Goal: Task Accomplishment & Management: Complete application form

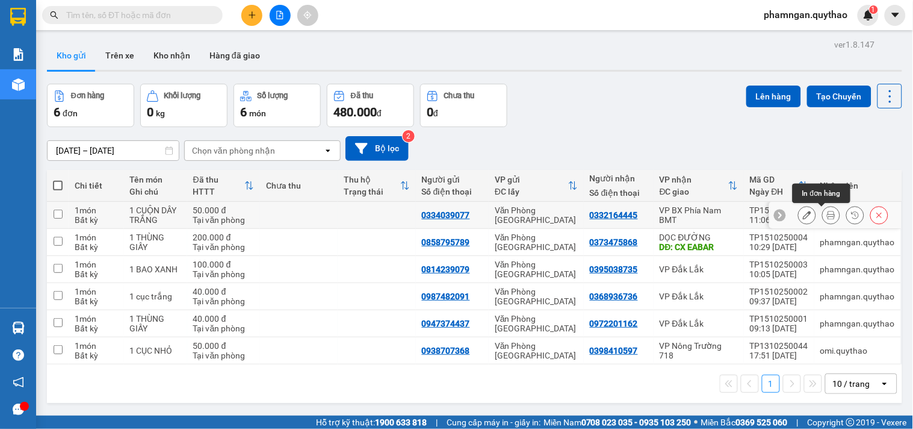
click at [827, 217] on icon at bounding box center [831, 215] width 8 height 8
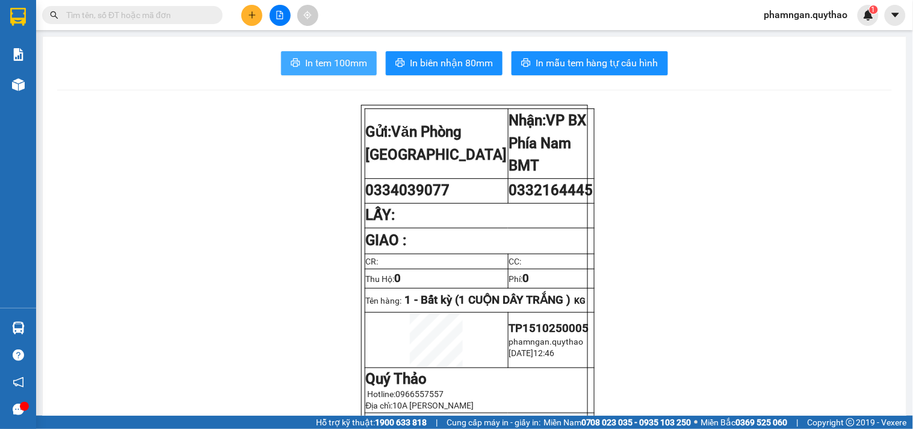
click at [345, 60] on span "In tem 100mm" at bounding box center [336, 62] width 62 height 15
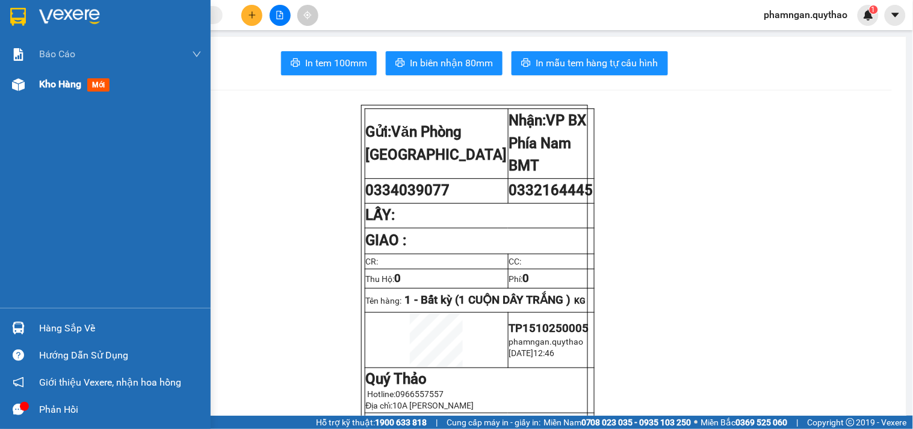
click at [32, 85] on div "Kho hàng mới" at bounding box center [105, 84] width 211 height 30
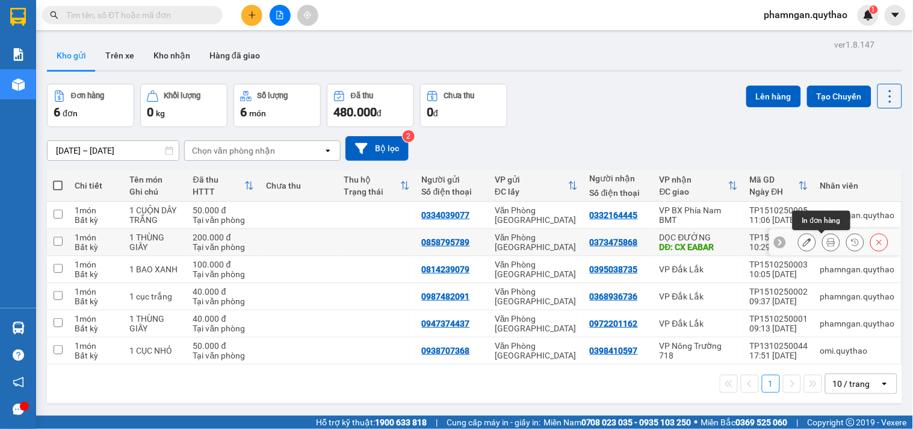
click at [827, 243] on icon at bounding box center [831, 242] width 8 height 8
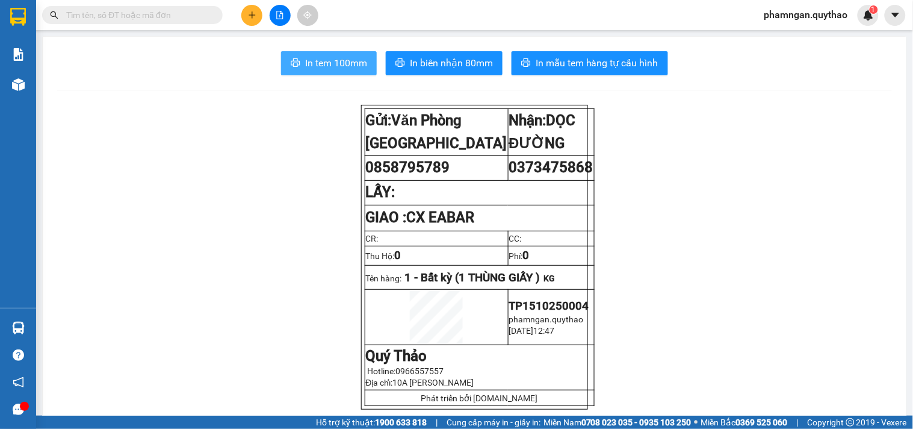
click at [367, 63] on button "In tem 100mm" at bounding box center [329, 63] width 96 height 24
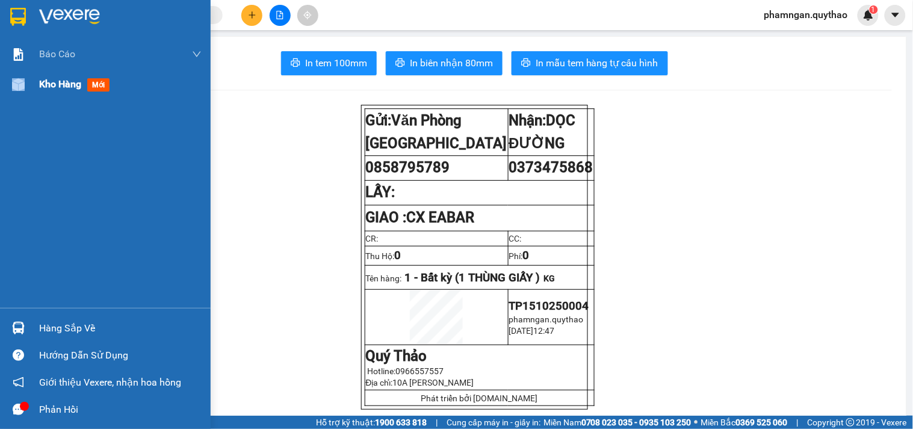
click at [25, 90] on div at bounding box center [18, 84] width 21 height 21
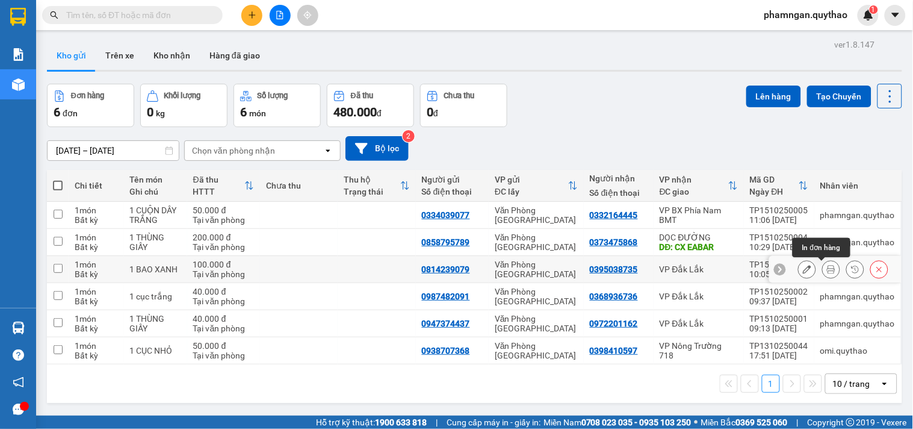
click at [827, 273] on icon at bounding box center [831, 269] width 8 height 8
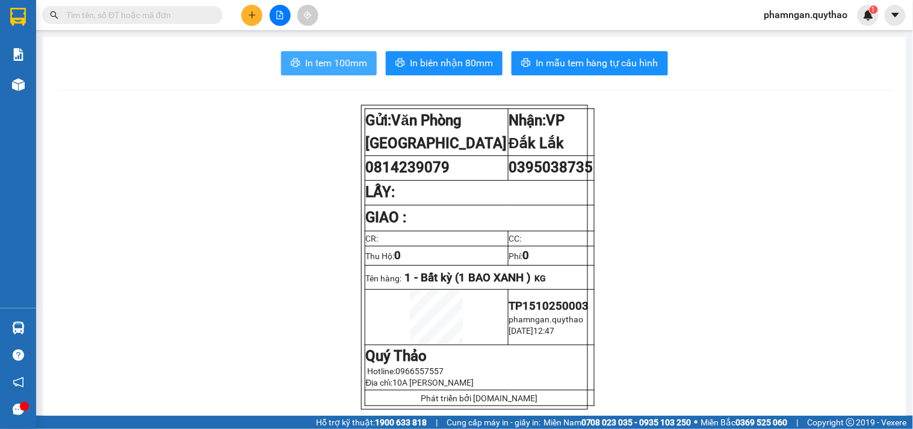
click at [313, 62] on span "In tem 100mm" at bounding box center [336, 62] width 62 height 15
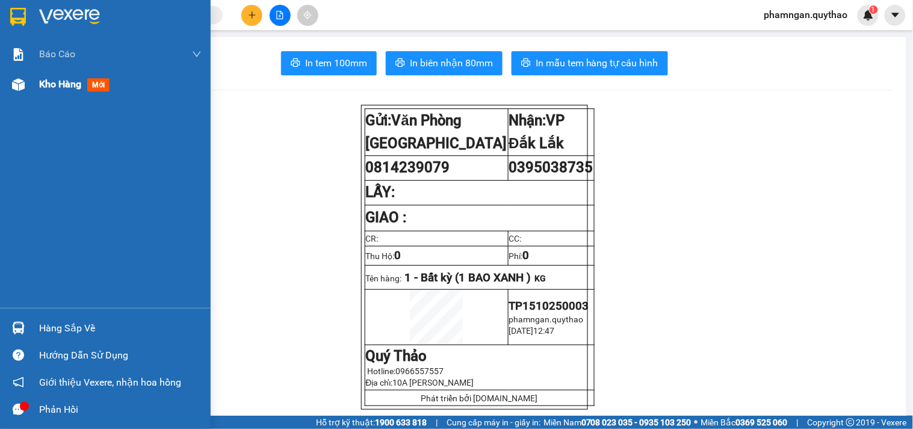
click at [60, 87] on span "Kho hàng" at bounding box center [60, 83] width 42 height 11
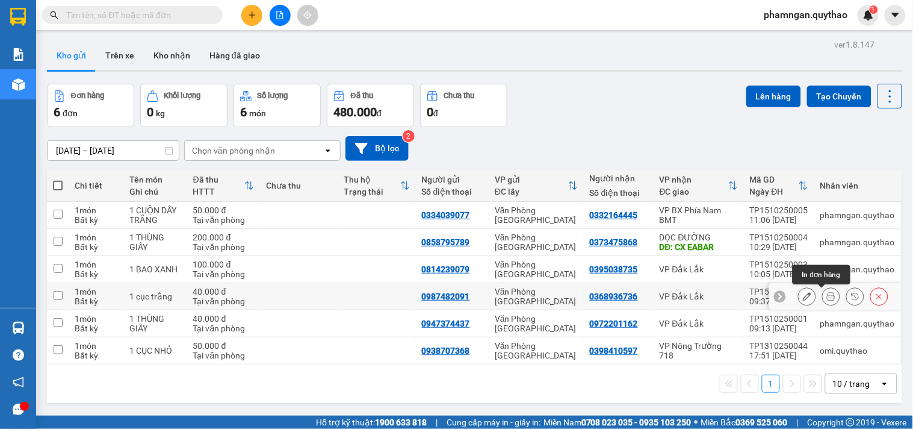
click at [827, 292] on icon at bounding box center [831, 296] width 8 height 8
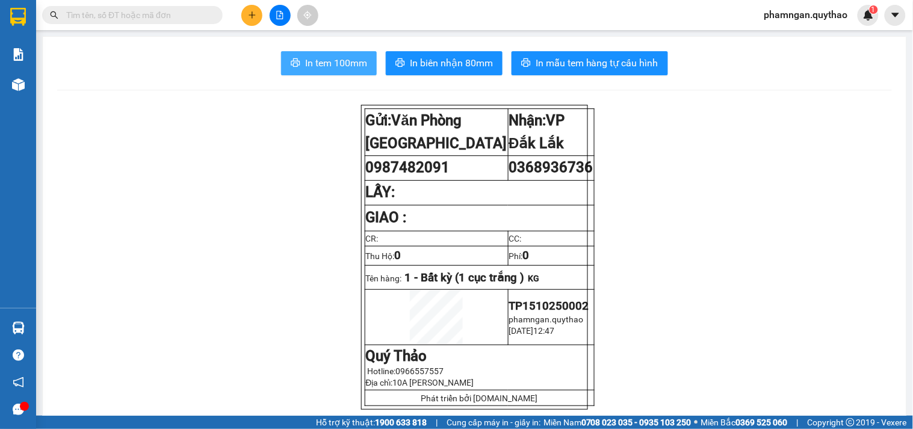
click at [352, 58] on span "In tem 100mm" at bounding box center [336, 62] width 62 height 15
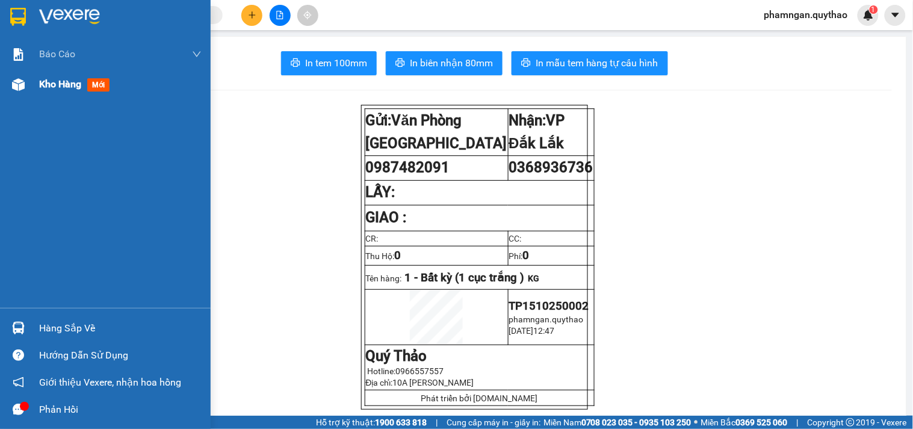
click at [25, 91] on div at bounding box center [18, 84] width 21 height 21
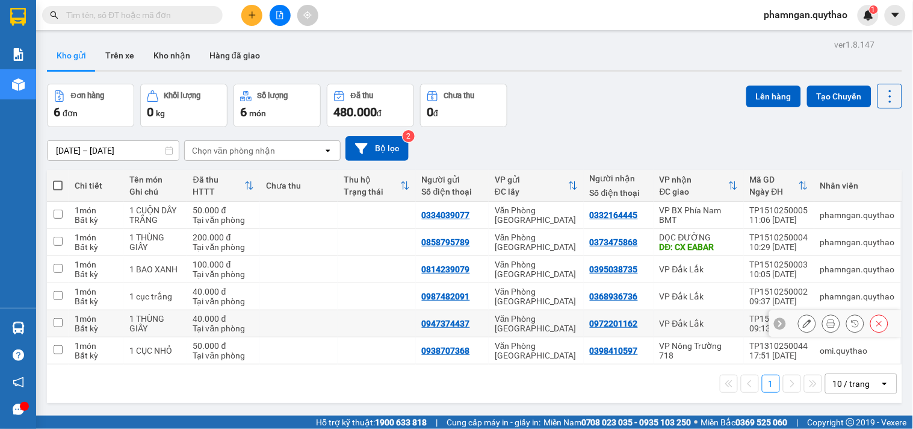
click at [827, 322] on icon at bounding box center [831, 323] width 8 height 8
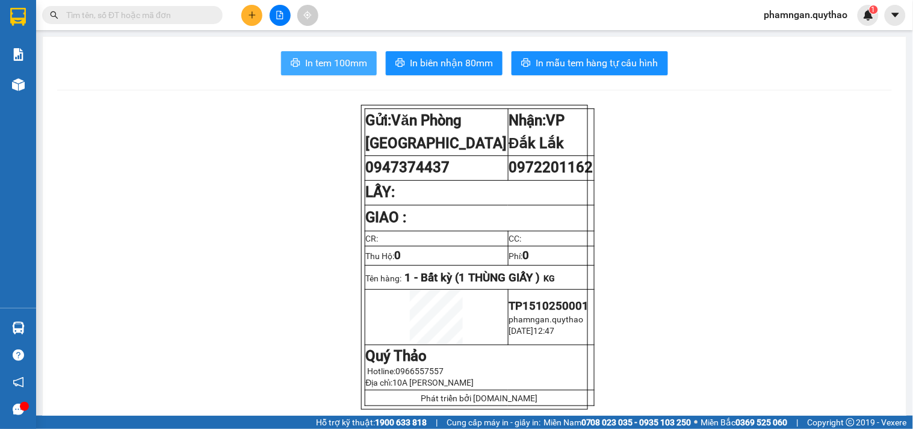
click at [311, 63] on span "In tem 100mm" at bounding box center [336, 62] width 62 height 15
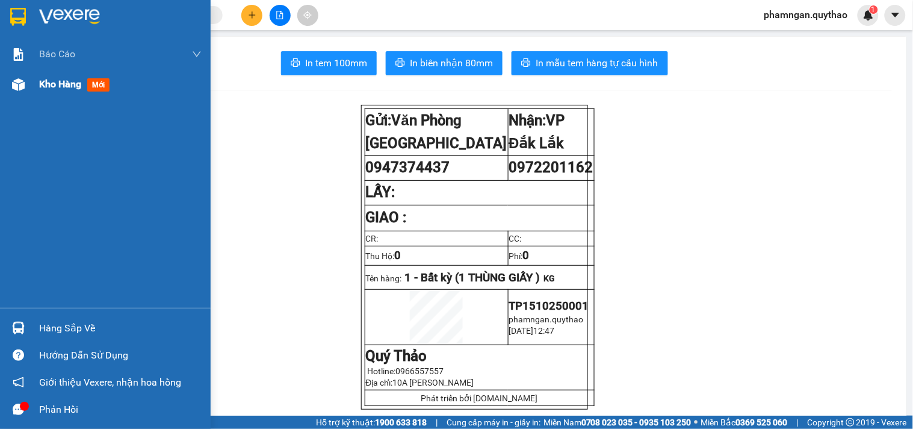
click at [27, 99] on div "Kho hàng mới" at bounding box center [105, 84] width 211 height 30
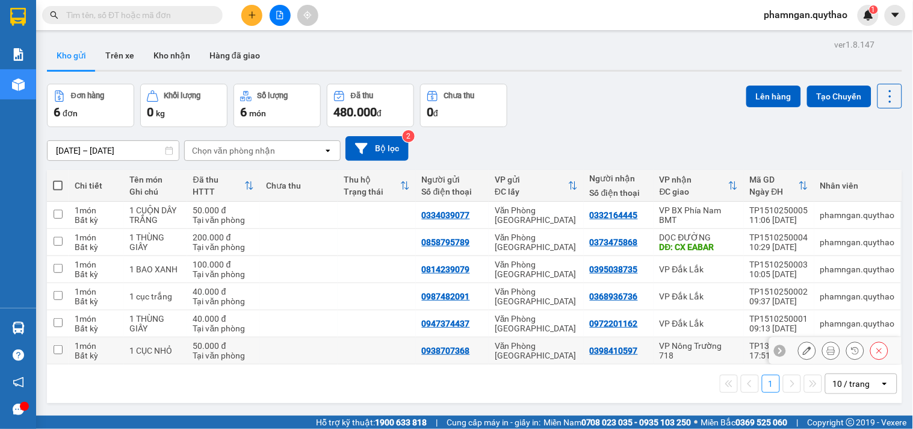
click at [827, 346] on icon at bounding box center [831, 350] width 8 height 8
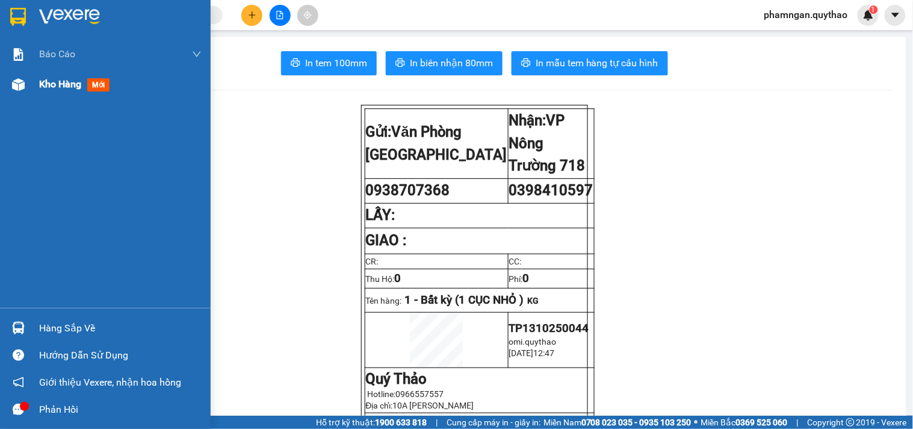
click at [28, 93] on div at bounding box center [18, 84] width 21 height 21
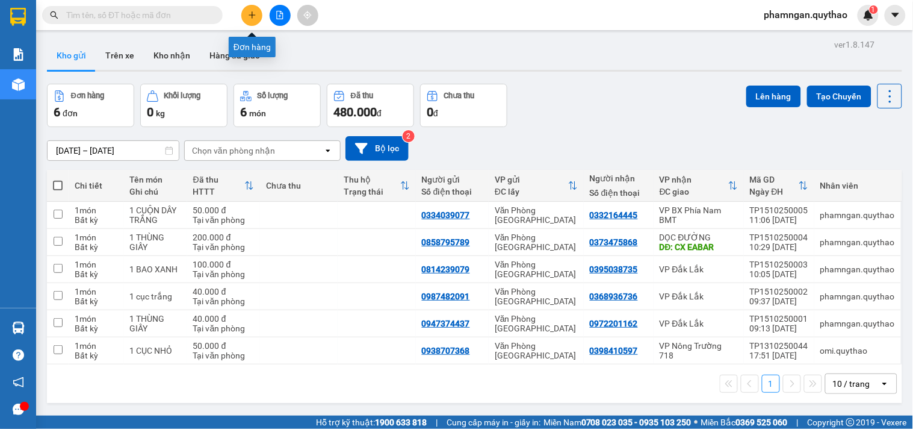
click at [253, 16] on icon "plus" at bounding box center [252, 15] width 8 height 8
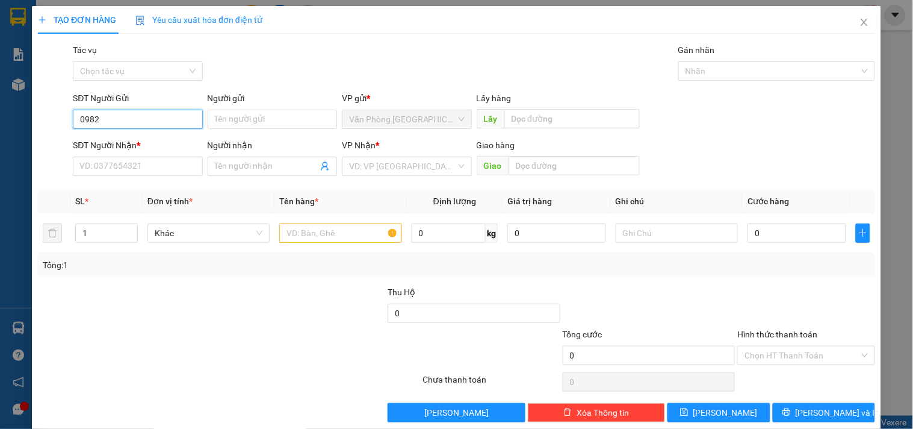
click at [153, 114] on input "0982" at bounding box center [137, 119] width 129 height 19
click at [118, 139] on div "0983323333" at bounding box center [136, 143] width 114 height 13
type input "0983323333"
type input "0917026456"
type input "0983323333"
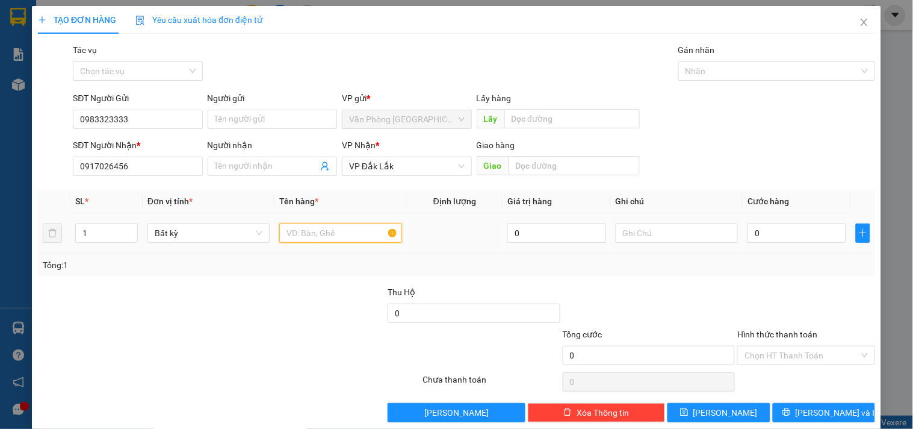
click at [335, 232] on input "text" at bounding box center [340, 232] width 122 height 19
type input "1 CỤC ĐEN"
click at [783, 231] on input "0" at bounding box center [797, 232] width 99 height 19
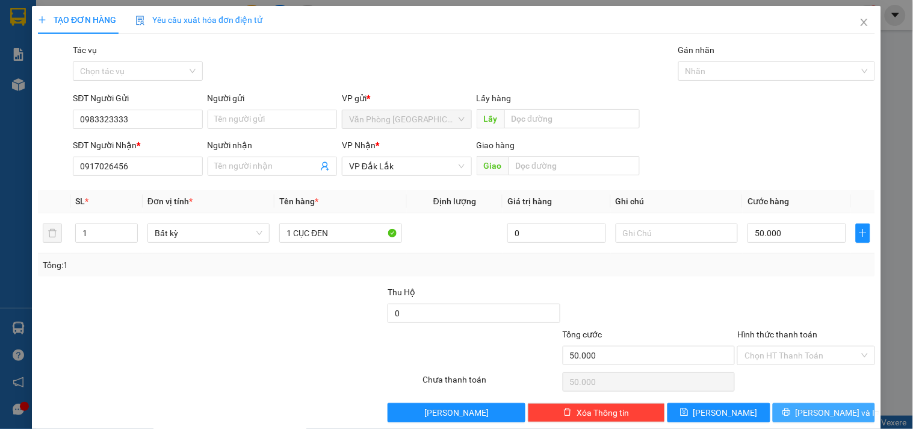
click at [811, 413] on span "[PERSON_NAME] và In" at bounding box center [838, 412] width 84 height 13
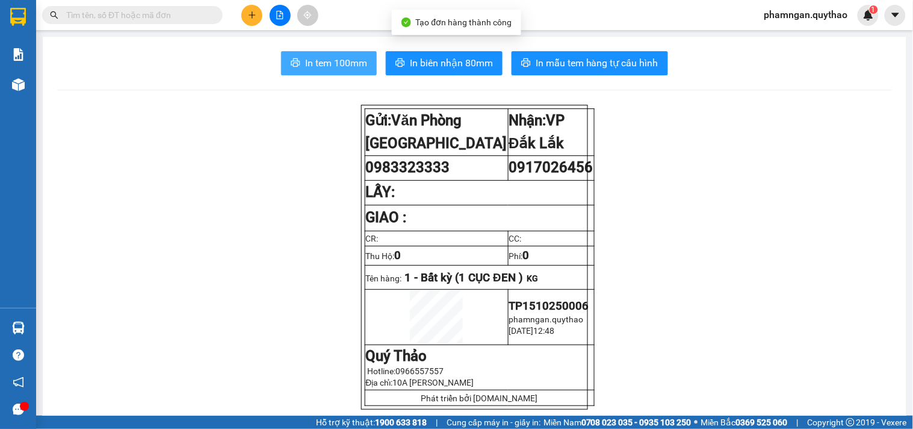
click at [341, 58] on span "In tem 100mm" at bounding box center [336, 62] width 62 height 15
click at [254, 11] on icon "plus" at bounding box center [252, 15] width 8 height 8
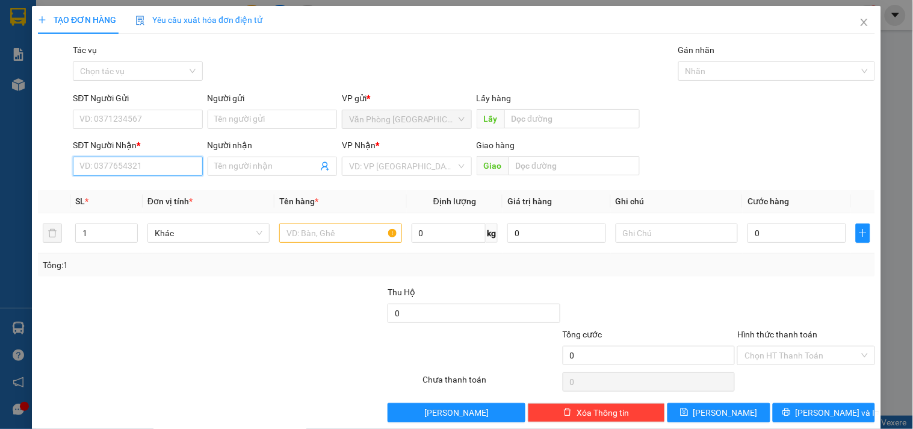
click at [117, 169] on input "SĐT Người Nhận *" at bounding box center [137, 166] width 129 height 19
type input "0362196750"
click at [175, 190] on div "0362196750 - SHOP TÌNH" at bounding box center [136, 190] width 114 height 13
type input "SHOP TÌNH"
type input "TÂN LẬP"
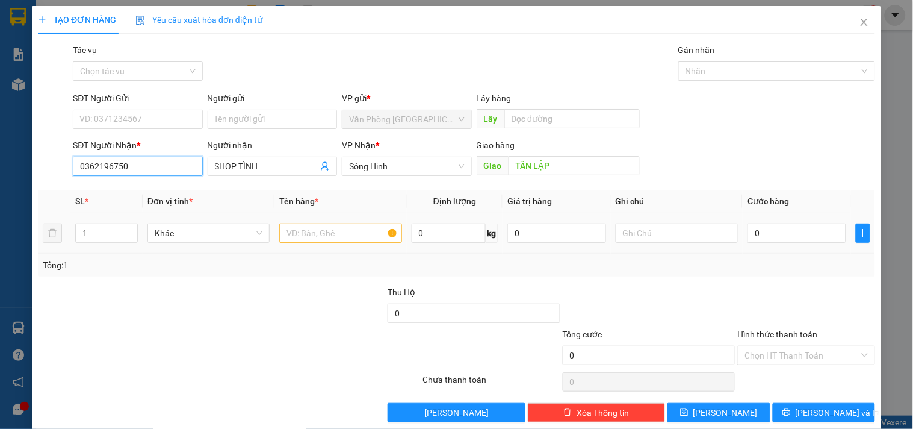
type input "0362196750"
click at [343, 230] on input "text" at bounding box center [340, 232] width 122 height 19
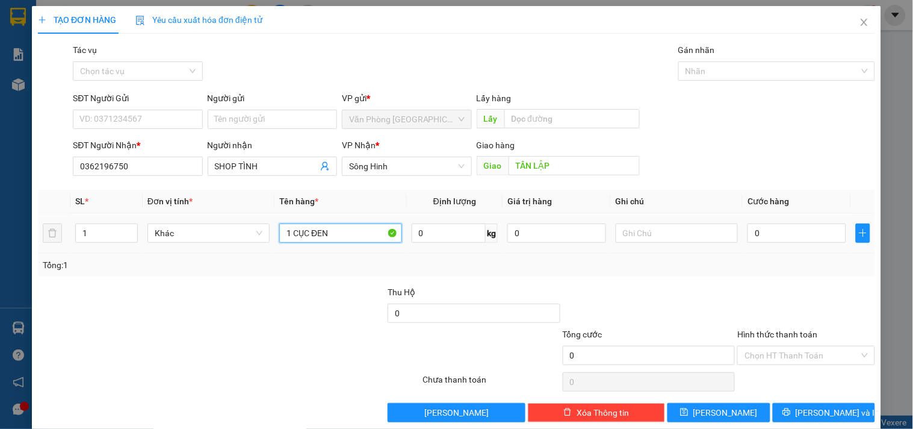
type input "1 CỤC ĐEN"
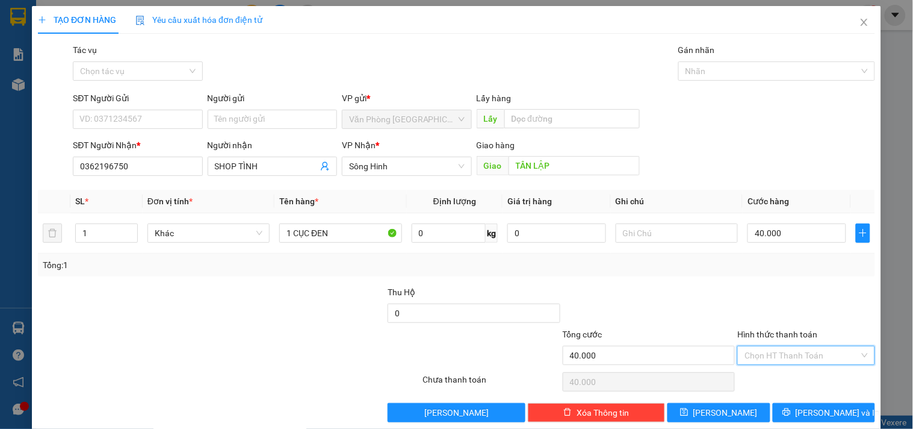
drag, startPoint x: 756, startPoint y: 362, endPoint x: 768, endPoint y: 308, distance: 56.1
click at [756, 361] on input "Hình thức thanh toán" at bounding box center [802, 355] width 114 height 18
click at [774, 297] on div "Tại văn phòng" at bounding box center [799, 292] width 122 height 13
click at [793, 404] on button "[PERSON_NAME] và In" at bounding box center [824, 412] width 102 height 19
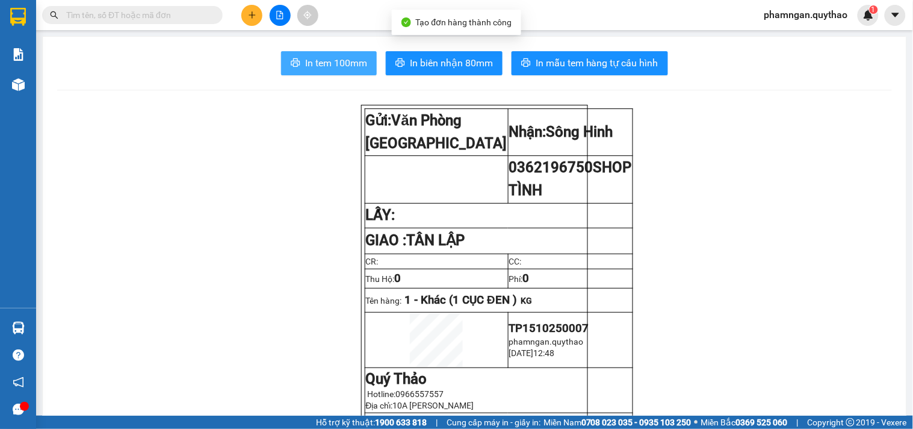
click at [325, 73] on button "In tem 100mm" at bounding box center [329, 63] width 96 height 24
